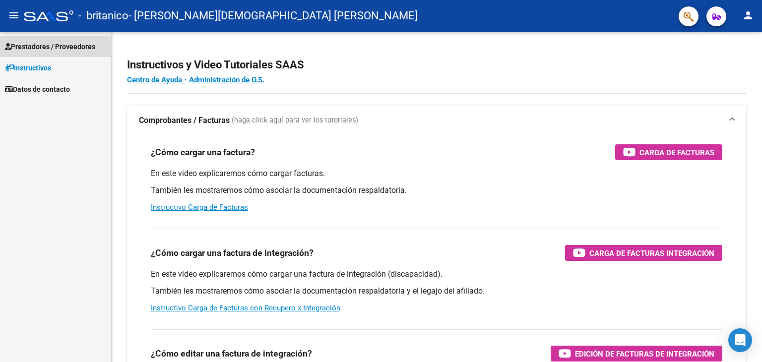
click at [49, 45] on span "Prestadores / Proveedores" at bounding box center [50, 46] width 90 height 11
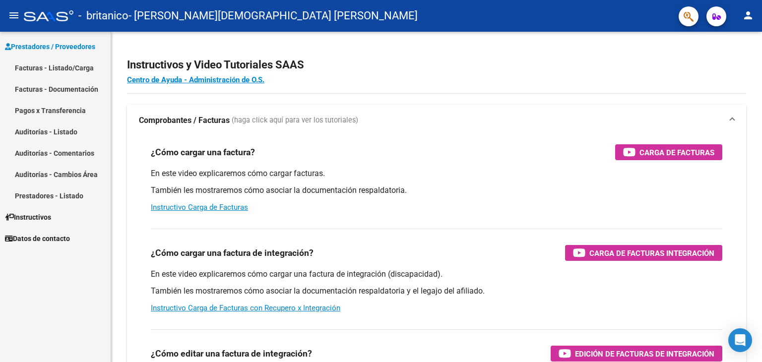
click at [76, 68] on link "Facturas - Listado/Carga" at bounding box center [55, 67] width 111 height 21
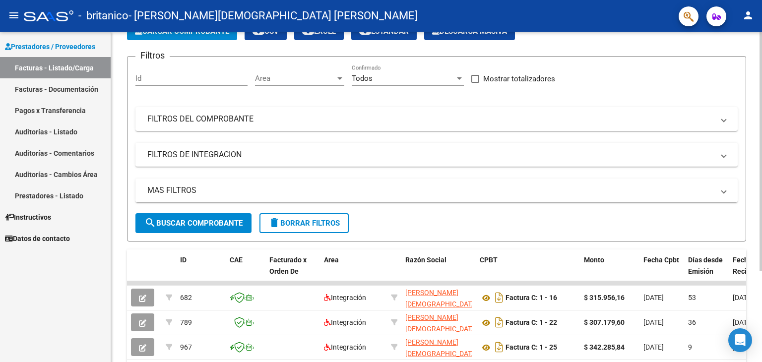
scroll to position [125, 0]
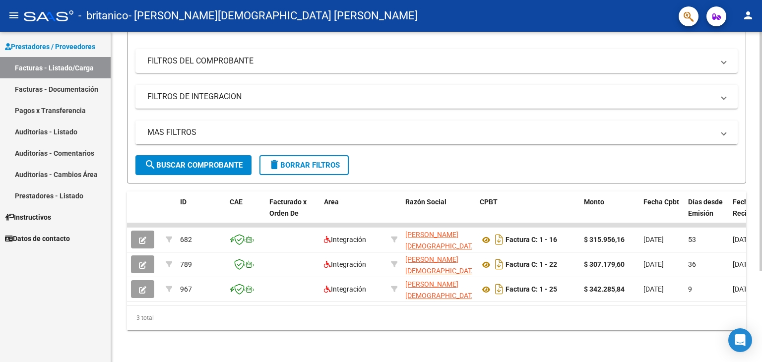
click at [760, 177] on div at bounding box center [760, 242] width 2 height 239
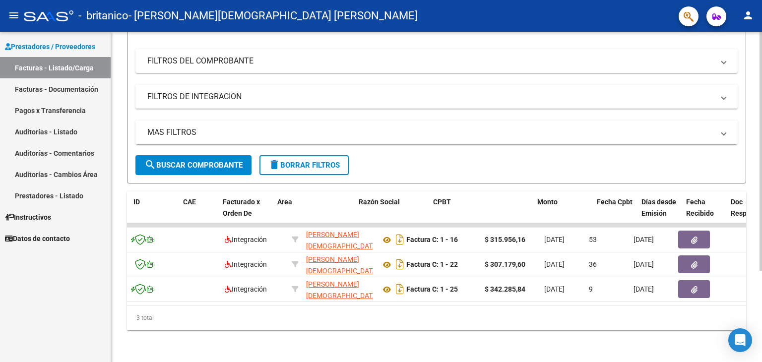
scroll to position [0, 47]
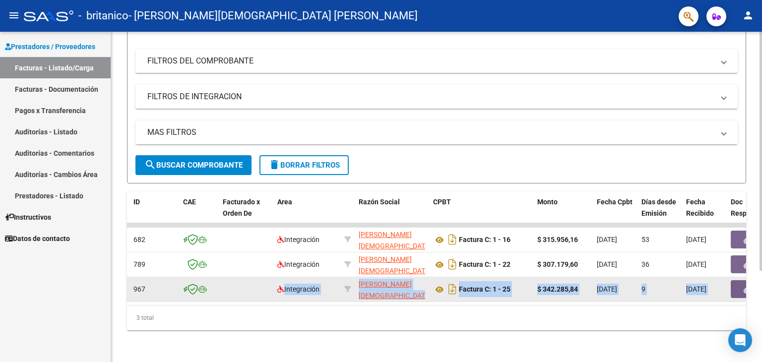
drag, startPoint x: 218, startPoint y: 296, endPoint x: 193, endPoint y: 292, distance: 25.6
click at [193, 295] on datatable-selection "682 Integración [PERSON_NAME] [PERSON_NAME] 20299464793 Factura C: 1 - 16 $ 315…" at bounding box center [389, 299] width 619 height 9
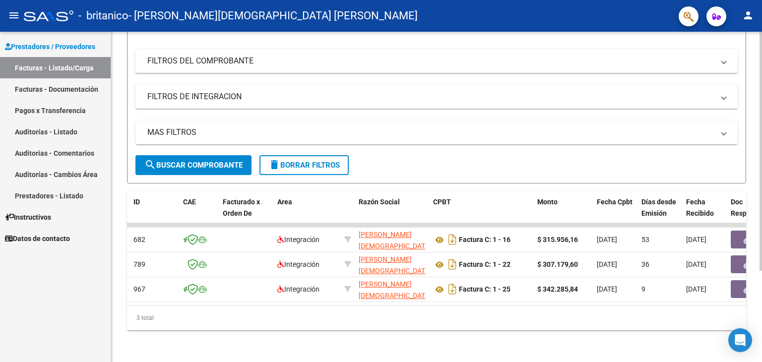
click at [228, 340] on div "Video tutorial PRESTADORES -> Listado de CPBTs Emitidos por Prestadores / Prove…" at bounding box center [436, 137] width 651 height 450
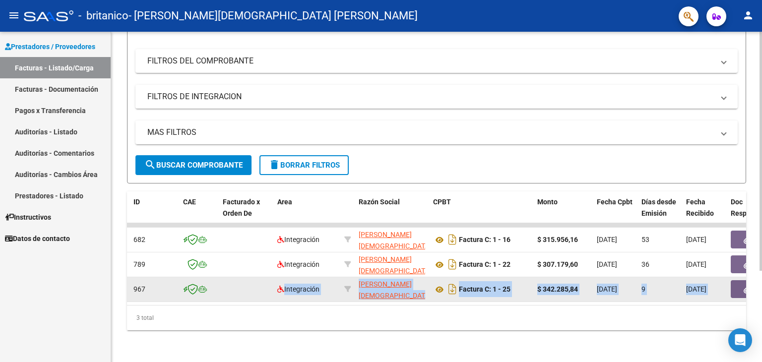
drag, startPoint x: 210, startPoint y: 297, endPoint x: 182, endPoint y: 294, distance: 27.9
click at [182, 294] on datatable-body "682 Integración [PERSON_NAME] [PERSON_NAME] 20299464793 Factura C: 1 - 16 $ 315…" at bounding box center [436, 264] width 619 height 82
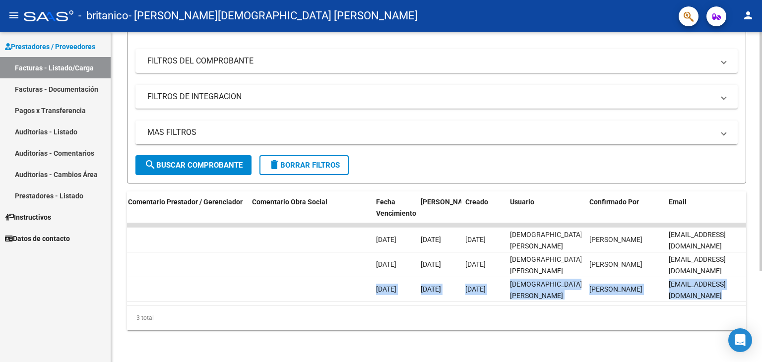
scroll to position [0, 1472]
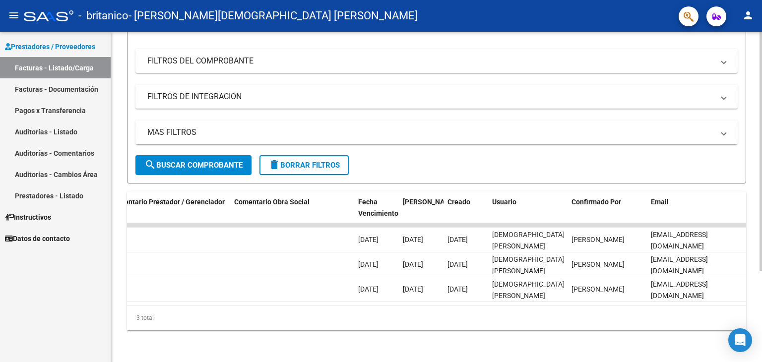
click at [604, 319] on div "3 total" at bounding box center [436, 317] width 619 height 25
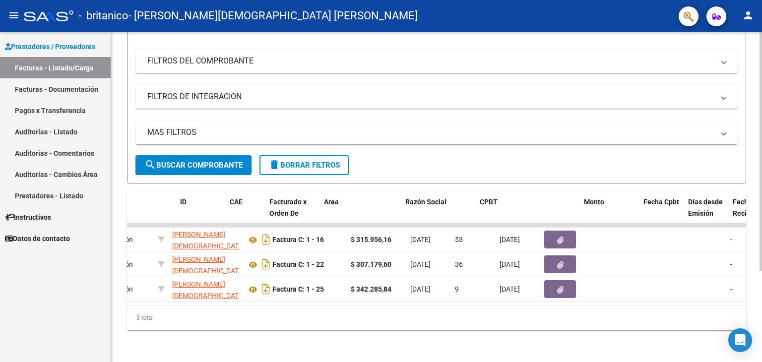
scroll to position [0, 0]
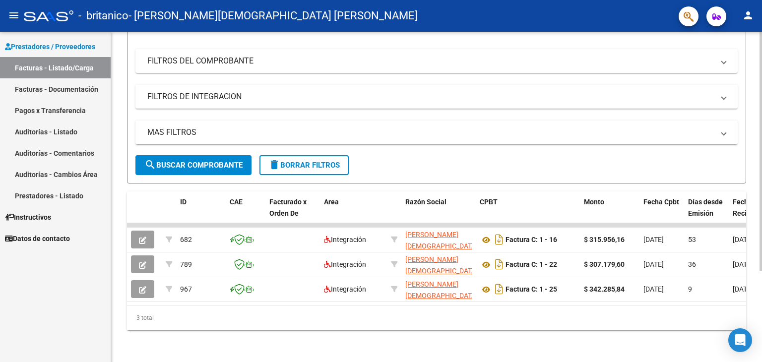
click at [328, 350] on div "Video tutorial PRESTADORES -> Listado de CPBTs Emitidos por Prestadores / Prove…" at bounding box center [436, 137] width 651 height 450
